Goal: Find specific page/section: Find specific page/section

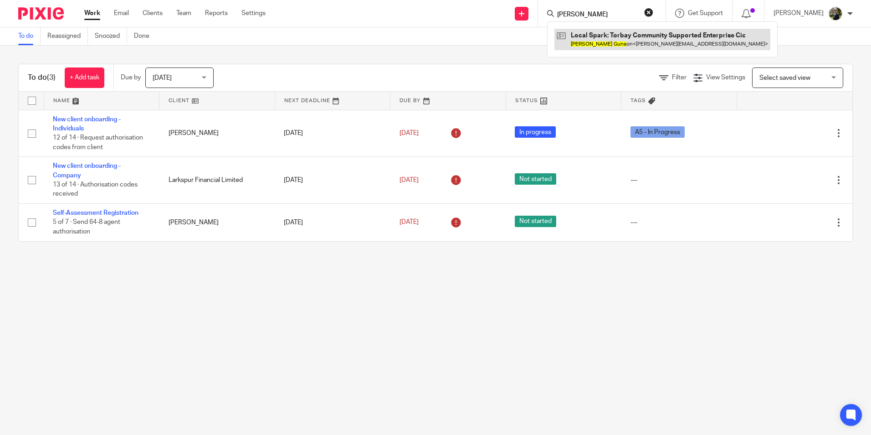
type input "christine guns"
click at [597, 37] on link at bounding box center [663, 39] width 216 height 21
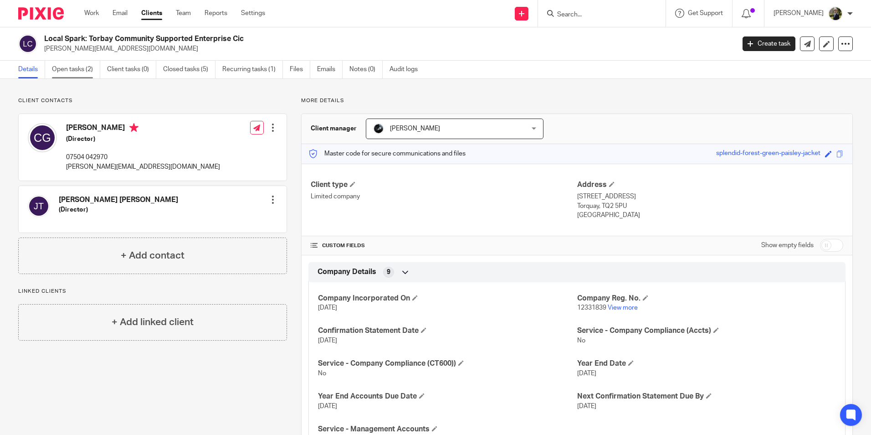
click at [78, 64] on link "Open tasks (2)" at bounding box center [76, 70] width 48 height 18
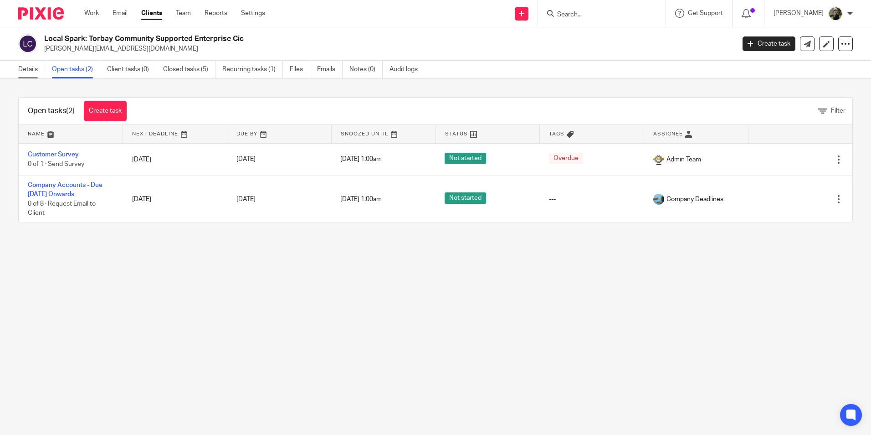
click at [28, 71] on link "Details" at bounding box center [31, 70] width 27 height 18
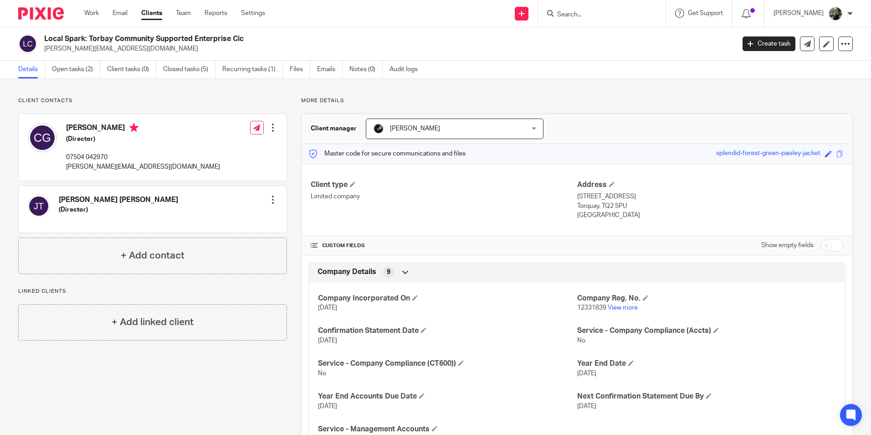
click at [588, 16] on input "Search" at bounding box center [597, 15] width 82 height 8
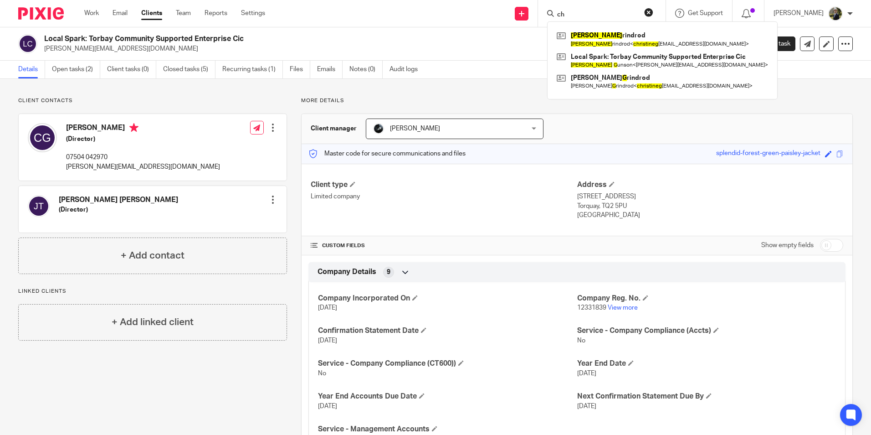
type input "c"
